Goal: Check status: Check status

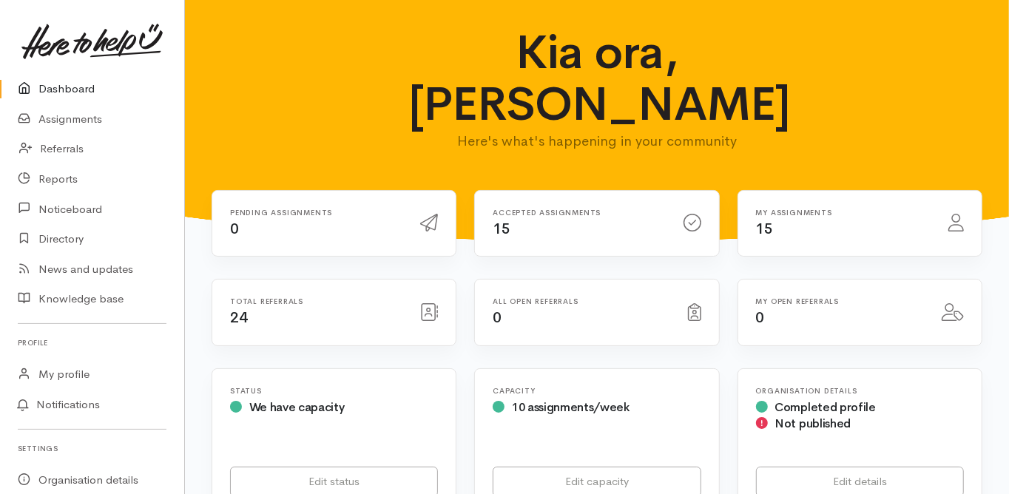
click at [78, 90] on link "Dashboard" at bounding box center [92, 89] width 184 height 30
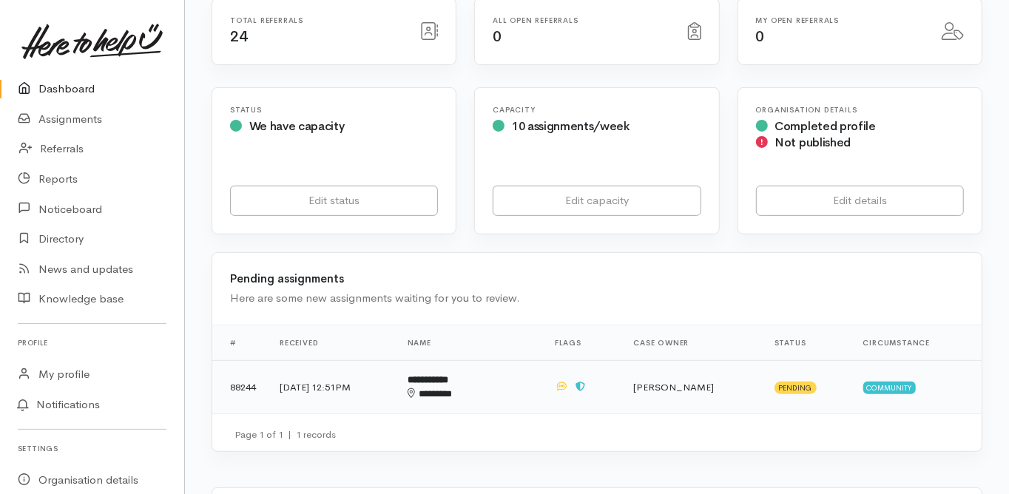
scroll to position [296, 0]
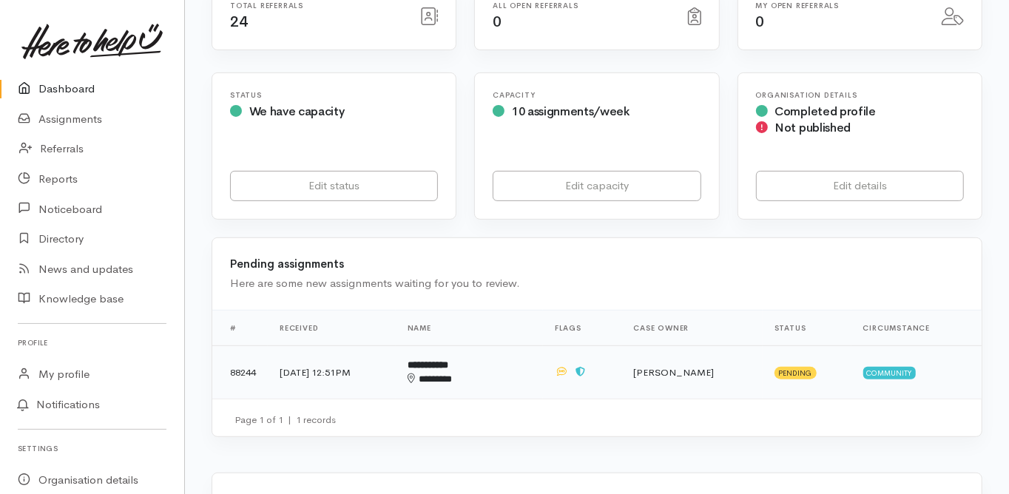
click at [448, 360] on b "**********" at bounding box center [428, 365] width 41 height 10
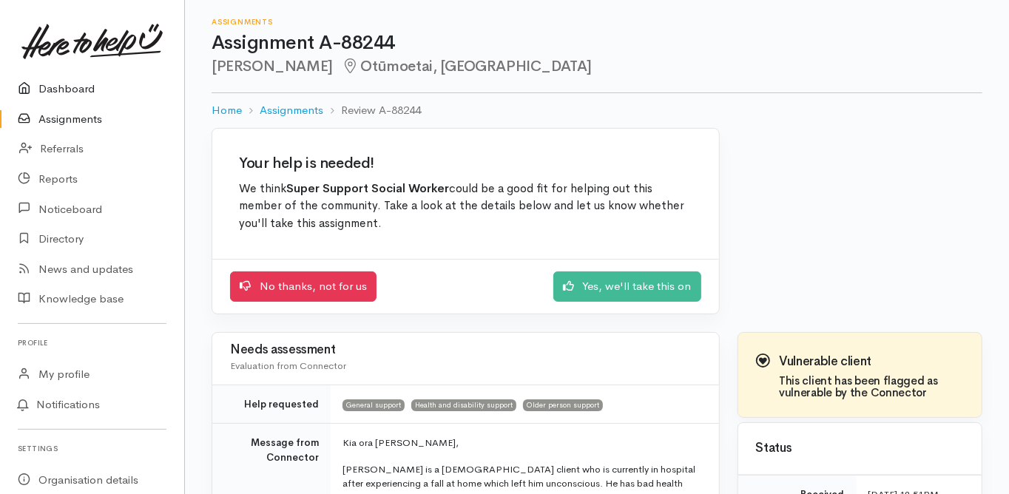
click at [63, 81] on link "Dashboard" at bounding box center [92, 89] width 184 height 30
